Goal: Task Accomplishment & Management: Use online tool/utility

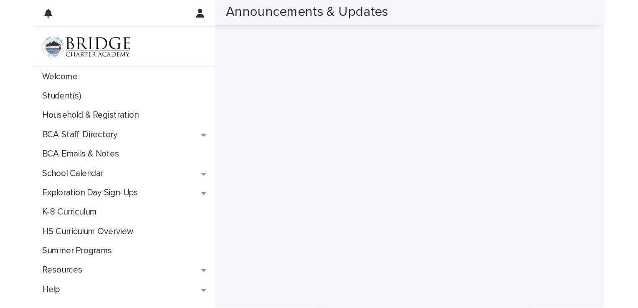
scroll to position [436, 0]
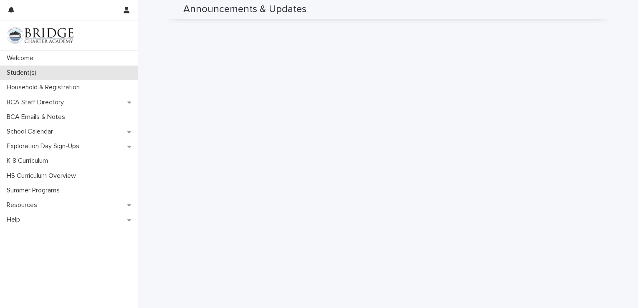
click at [19, 76] on p "Student(s)" at bounding box center [23, 73] width 40 height 8
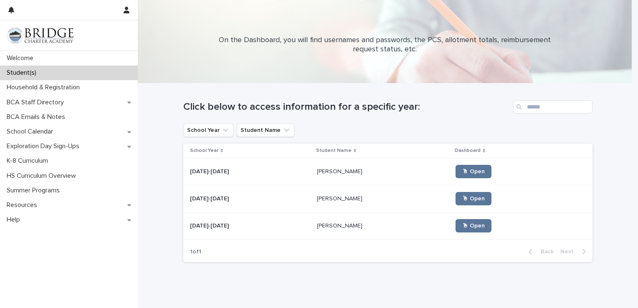
scroll to position [25, 0]
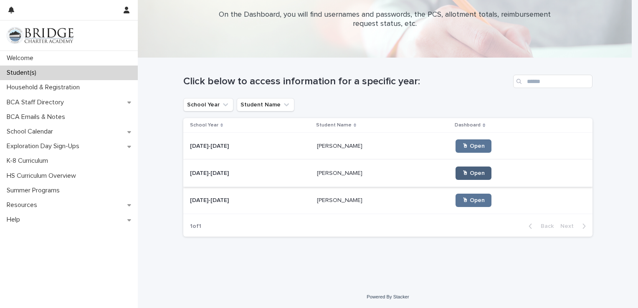
click at [433, 175] on link "🖱 Open" at bounding box center [473, 173] width 36 height 13
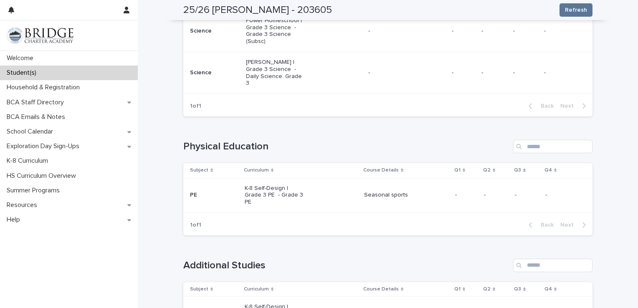
scroll to position [683, 0]
click at [371, 192] on div "Seasonal sports" at bounding box center [406, 196] width 84 height 9
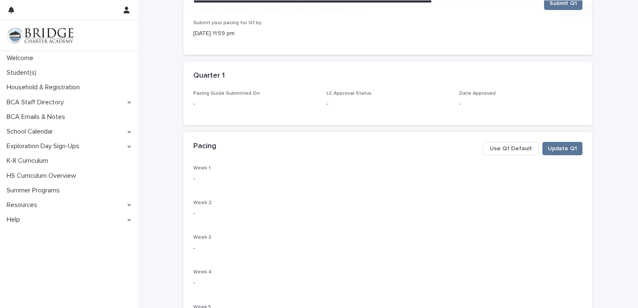
scroll to position [125, 0]
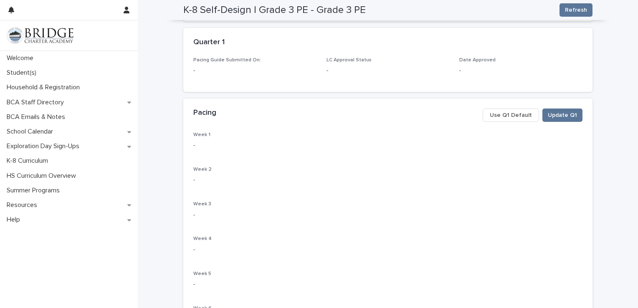
click at [433, 113] on span "Use Q1 Default" at bounding box center [511, 115] width 42 height 8
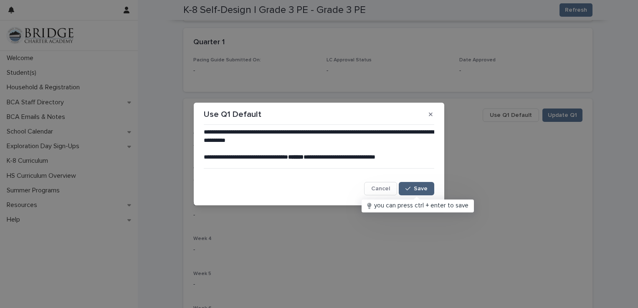
click at [417, 190] on span "Save" at bounding box center [421, 189] width 14 height 6
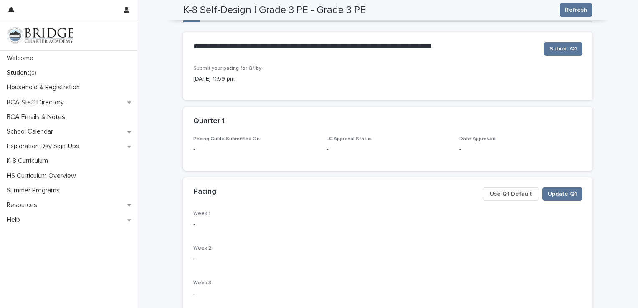
scroll to position [0, 0]
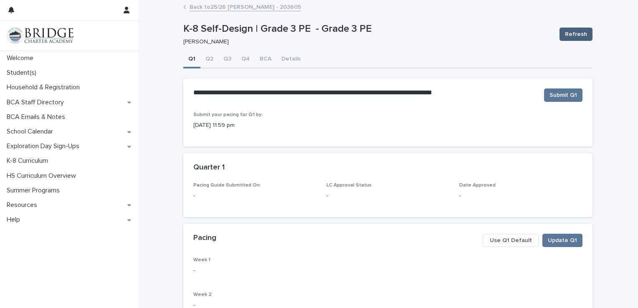
click at [433, 40] on button "Refresh" at bounding box center [575, 34] width 33 height 13
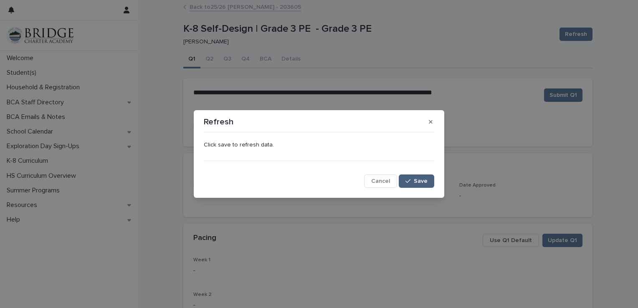
click at [421, 181] on span "Save" at bounding box center [421, 181] width 14 height 6
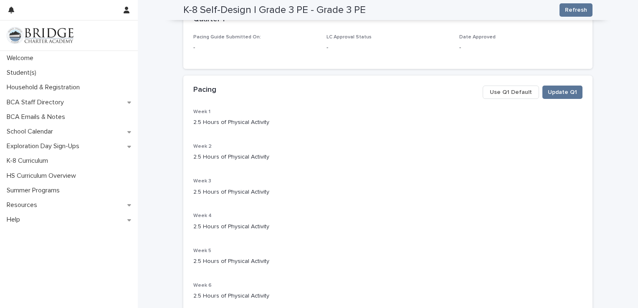
scroll to position [76, 0]
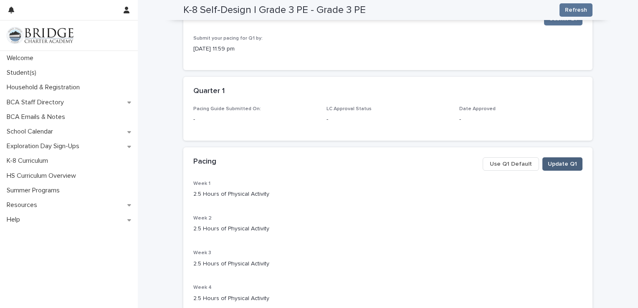
click at [433, 167] on span "Update Q1" at bounding box center [562, 164] width 29 height 8
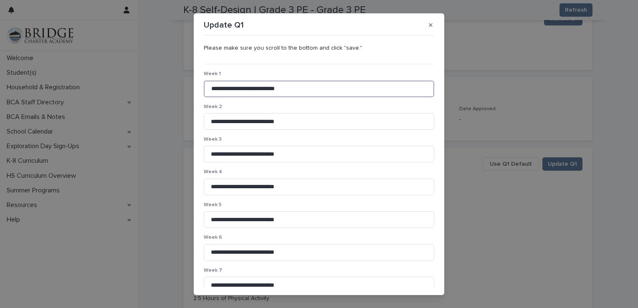
click at [290, 90] on input "**********" at bounding box center [319, 89] width 230 height 17
click at [347, 86] on input "**********" at bounding box center [319, 89] width 230 height 17
type input "**********"
click at [429, 27] on icon "button" at bounding box center [431, 25] width 4 height 6
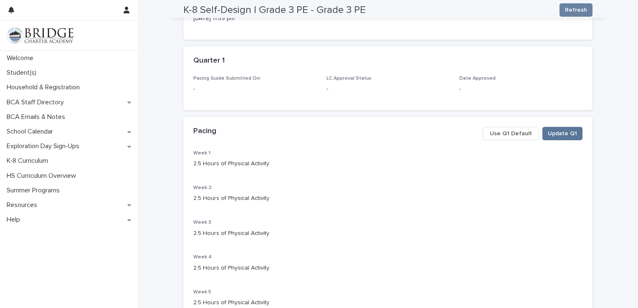
scroll to position [0, 0]
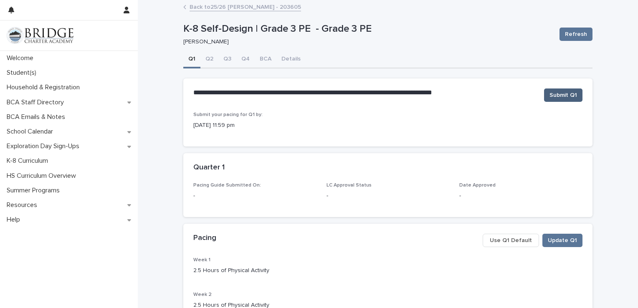
click at [433, 96] on span "Submit Q1" at bounding box center [563, 95] width 28 height 8
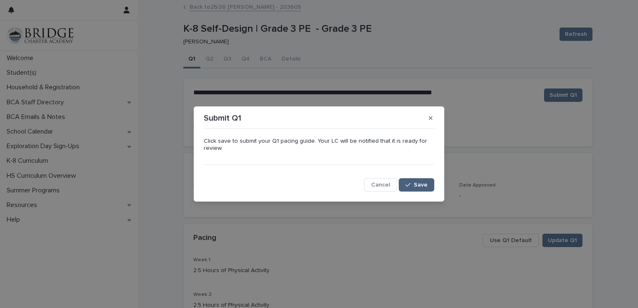
click at [432, 188] on button "Save" at bounding box center [416, 184] width 35 height 13
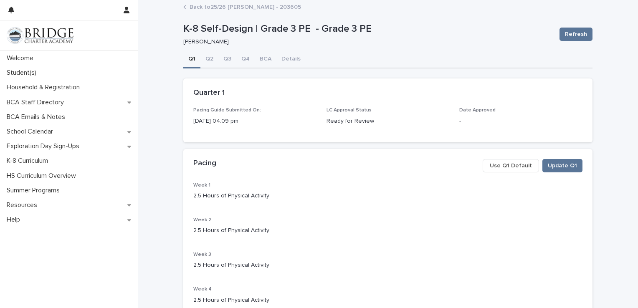
click at [190, 60] on button "Q1" at bounding box center [191, 60] width 17 height 18
click at [185, 7] on div "Back to 25/26 [PERSON_NAME] - 203605" at bounding box center [387, 8] width 417 height 12
click at [229, 10] on link "Back to 25/26 [PERSON_NAME] - 203605" at bounding box center [244, 7] width 111 height 10
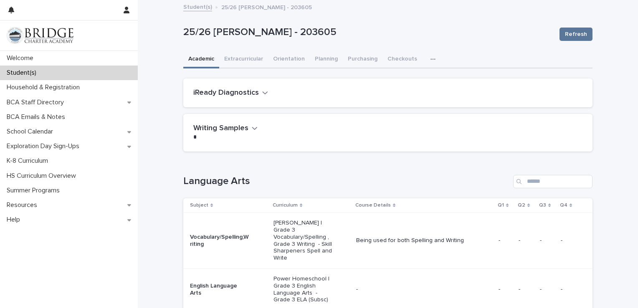
click at [184, 3] on link "Student(s)" at bounding box center [197, 7] width 29 height 10
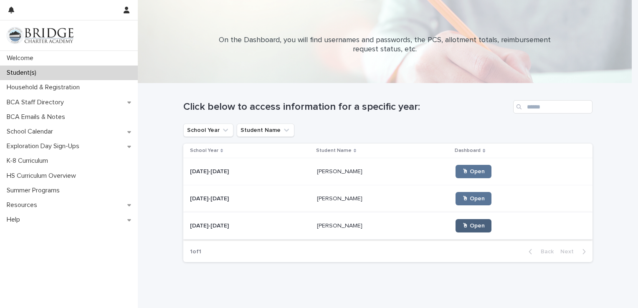
click at [433, 228] on span "🖱 Open" at bounding box center [473, 226] width 23 height 6
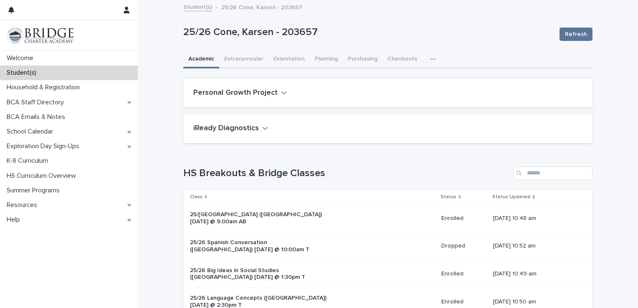
click at [261, 91] on h2 "Personal Growth Project" at bounding box center [235, 92] width 84 height 9
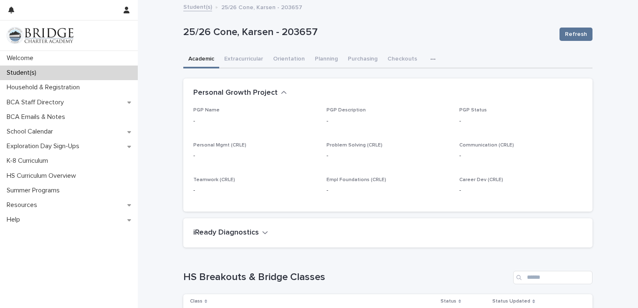
click at [261, 91] on h2 "Personal Growth Project" at bounding box center [235, 92] width 84 height 9
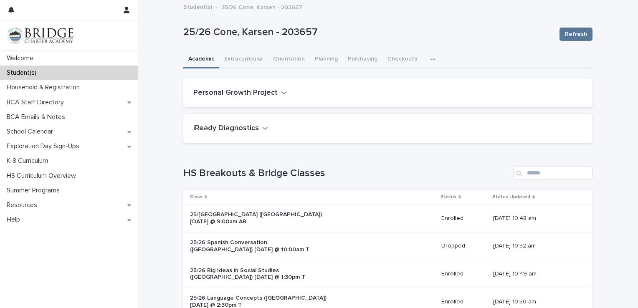
click at [252, 141] on div "iReady Diagnostics" at bounding box center [387, 128] width 409 height 29
click at [262, 131] on icon "button" at bounding box center [265, 128] width 6 height 8
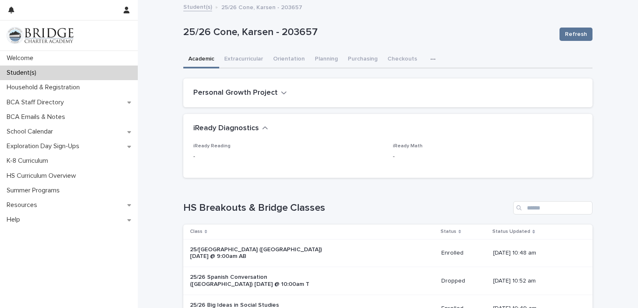
click at [262, 131] on icon "button" at bounding box center [265, 128] width 6 height 8
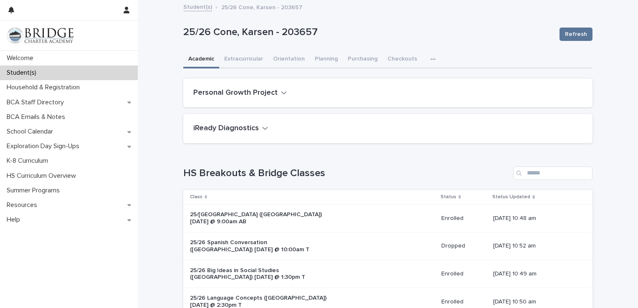
click at [197, 6] on link "Student(s)" at bounding box center [197, 7] width 29 height 10
